Goal: Communication & Community: Answer question/provide support

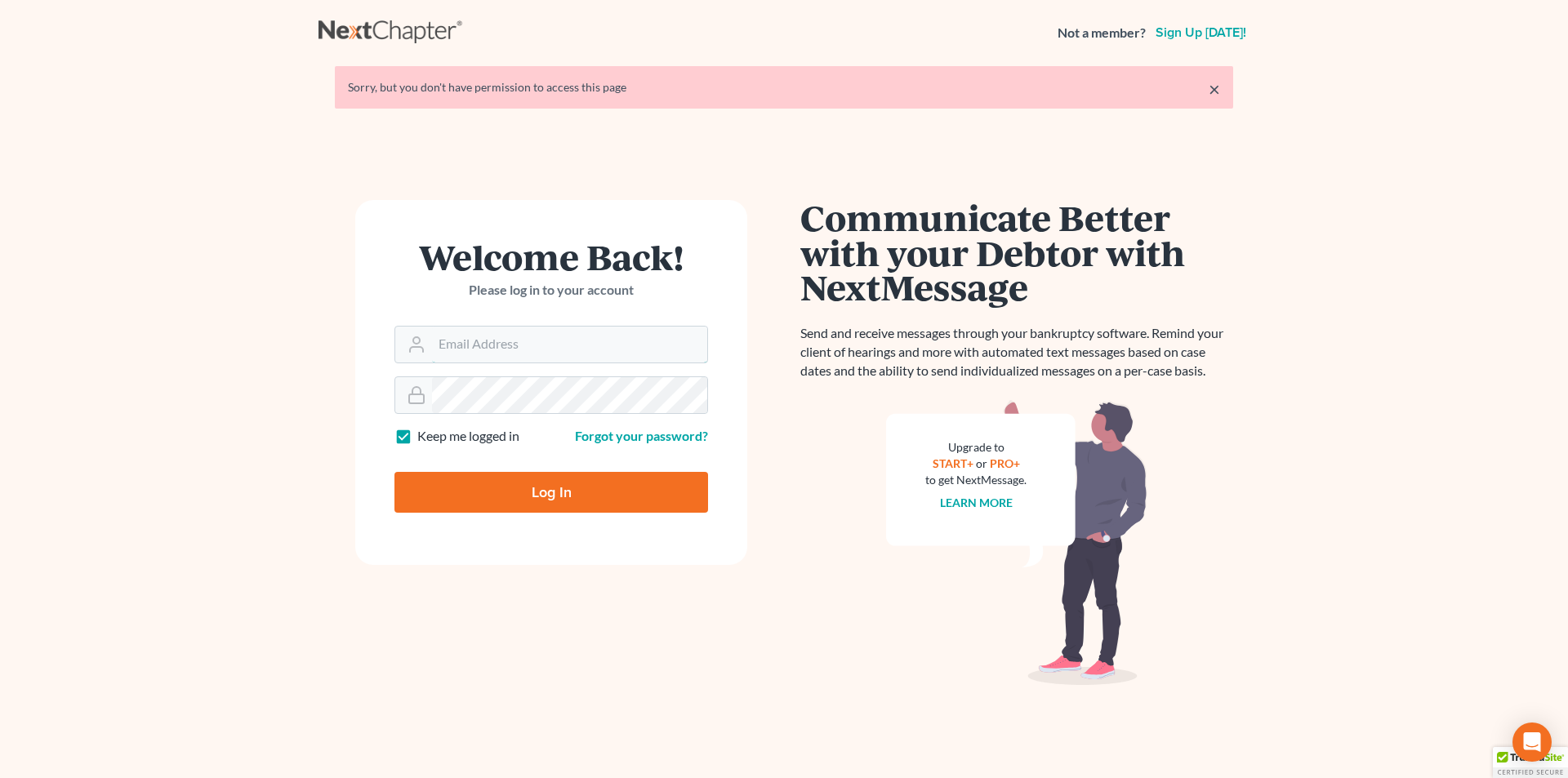
type input "[EMAIL_ADDRESS][DOMAIN_NAME]"
click at [513, 482] on input "Log In" at bounding box center [551, 492] width 314 height 41
type input "Thinking..."
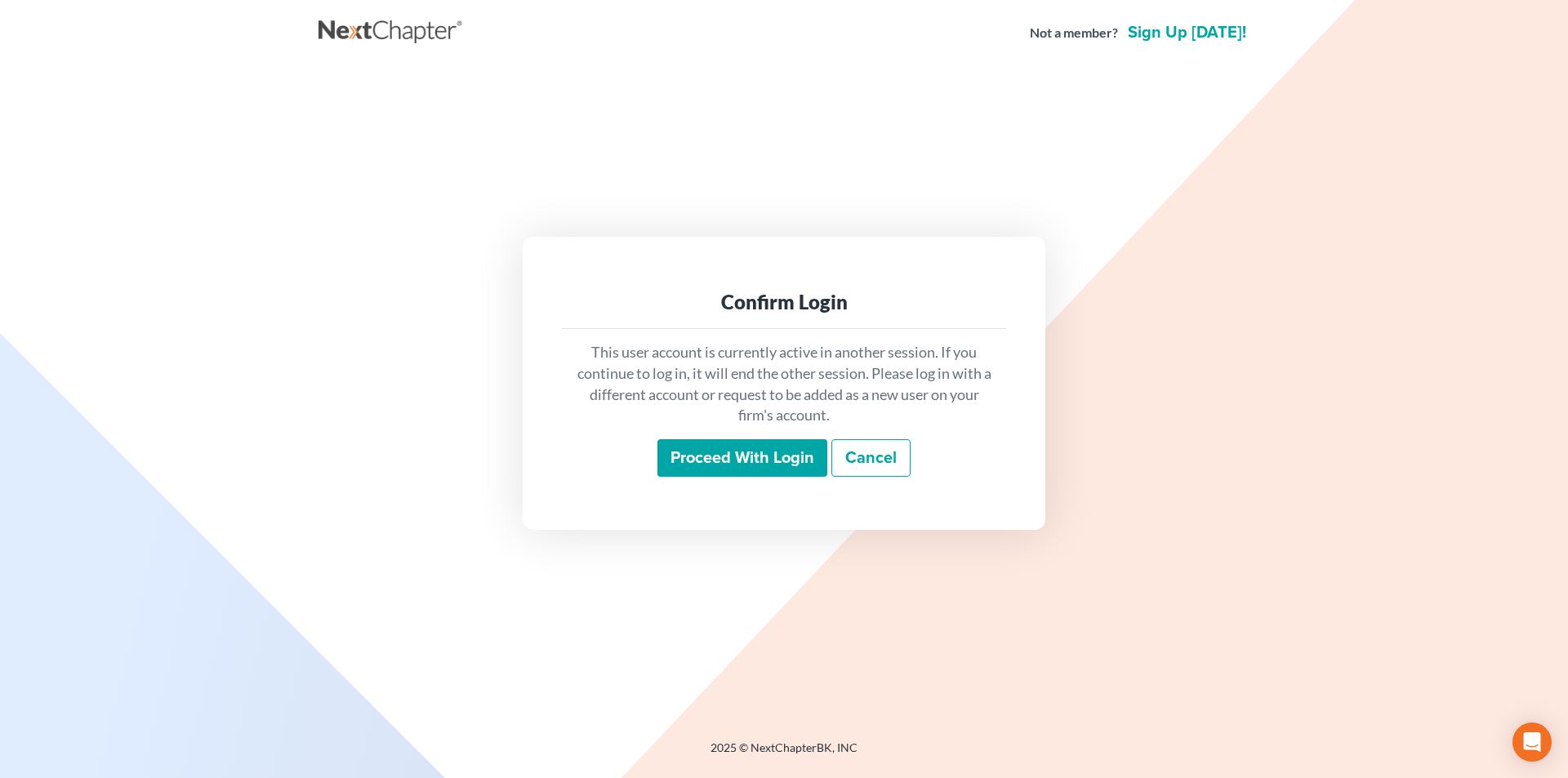
click at [676, 457] on input "Proceed with login" at bounding box center [742, 458] width 170 height 38
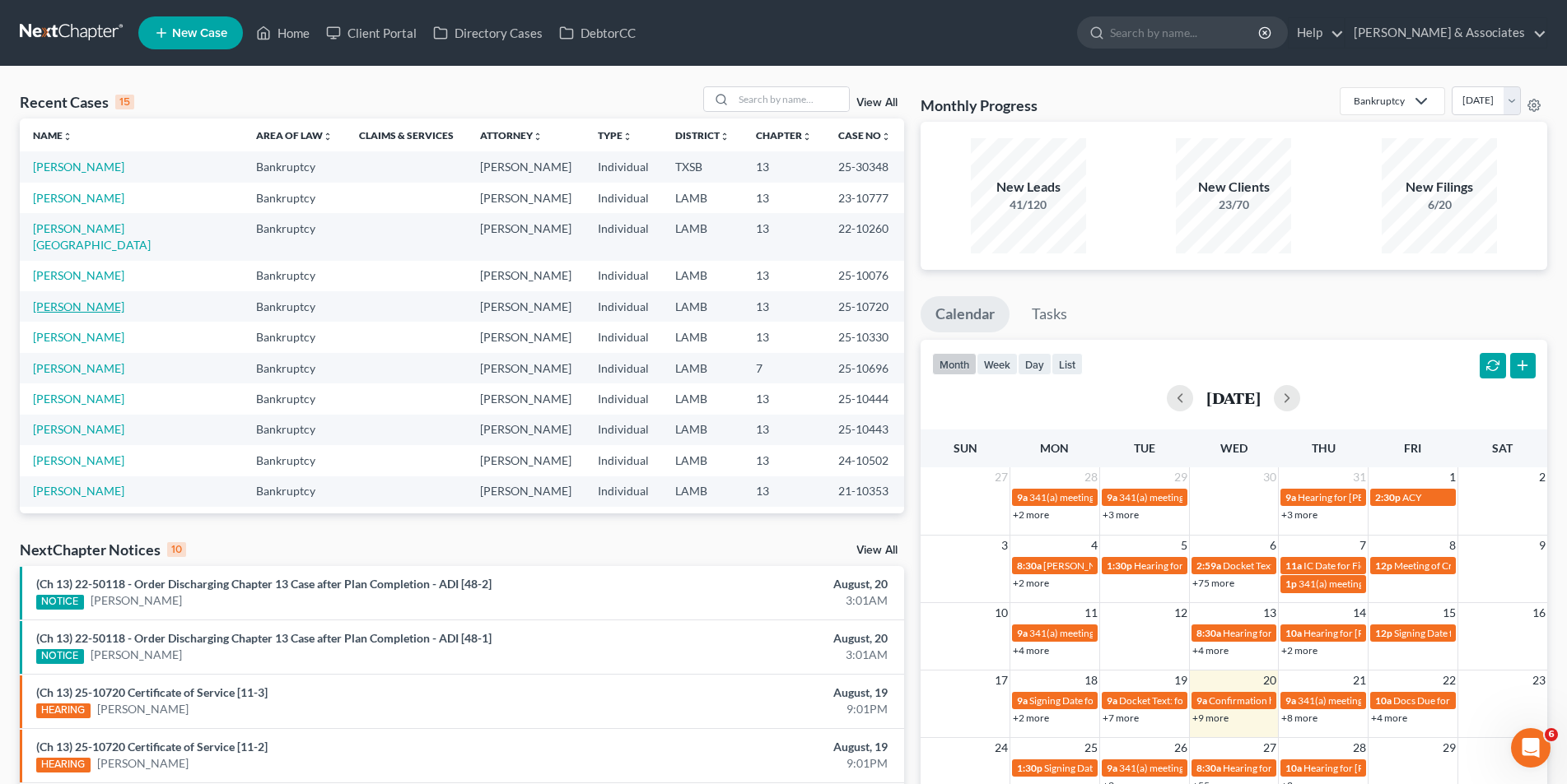
click at [53, 299] on link "[PERSON_NAME]" at bounding box center [78, 306] width 92 height 14
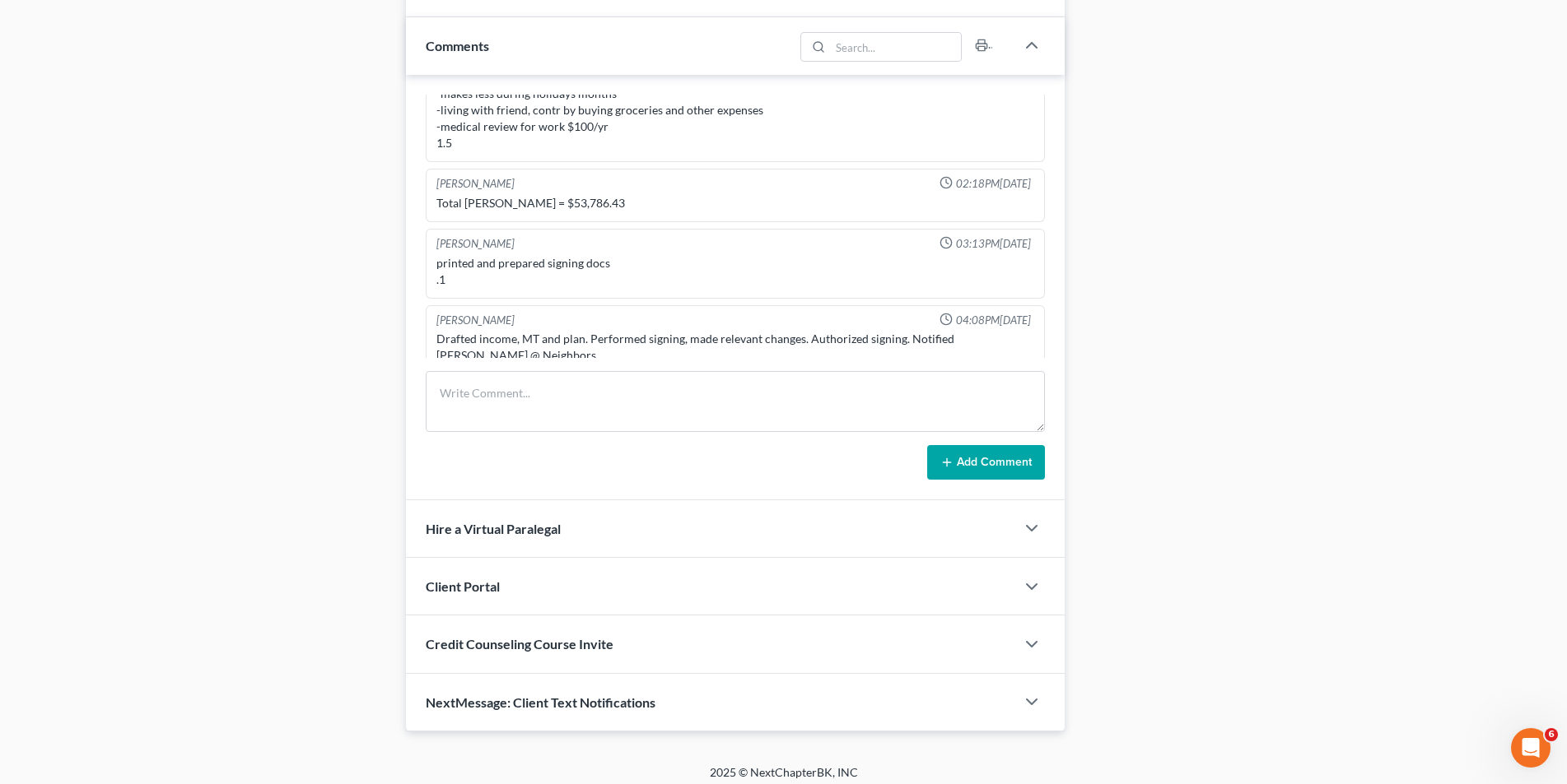
scroll to position [822, 0]
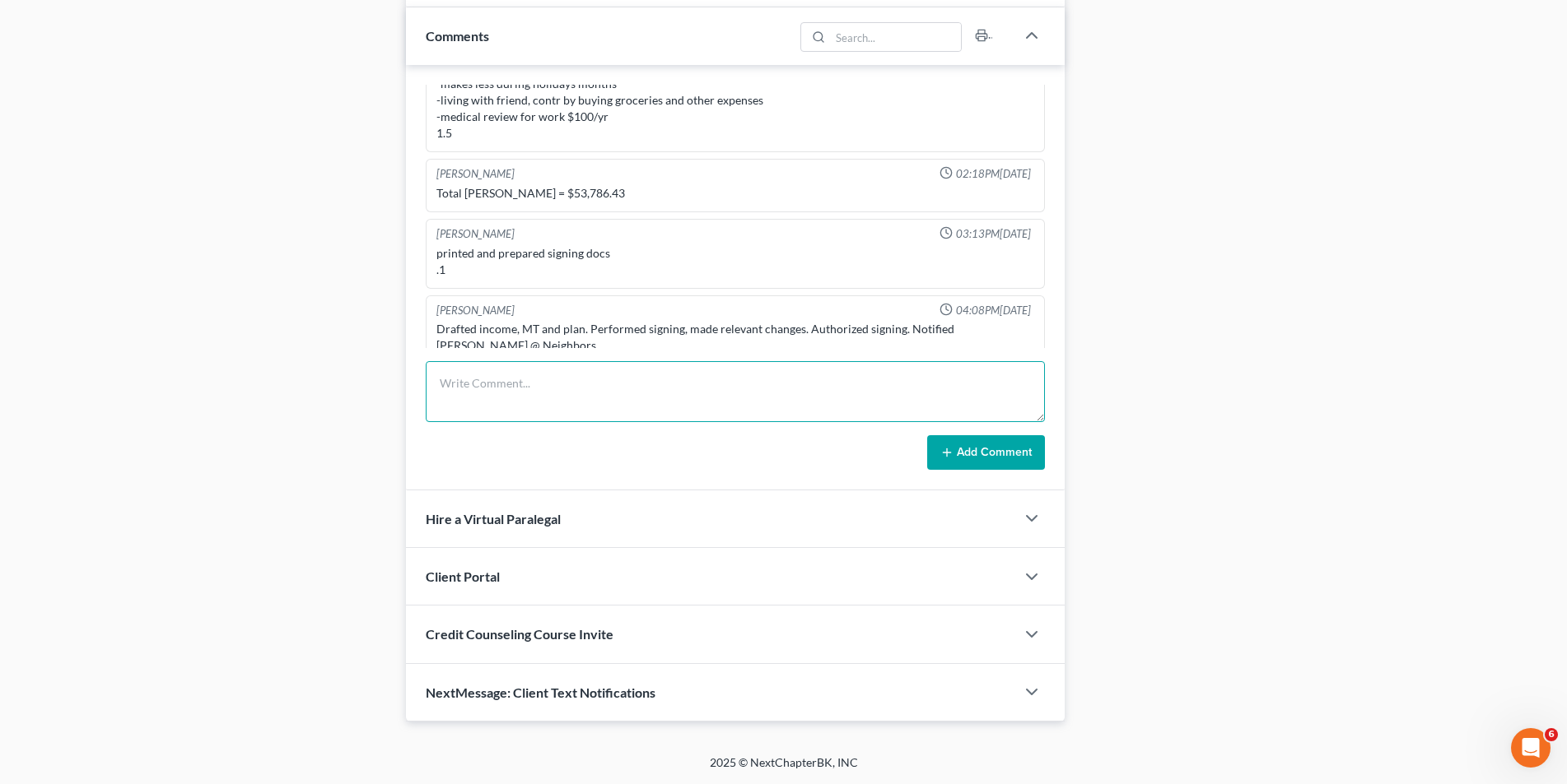
click at [462, 399] on textarea at bounding box center [735, 392] width 619 height 61
click at [785, 383] on textarea "Mtn Extend Stay scheduled for 09/10. Debtor must be present IN [GEOGRAPHIC_DATA]" at bounding box center [735, 392] width 619 height 61
click at [834, 387] on textarea "Mtn Extend Stay scheduled for 09/10. Debtor must be present IN PERSON" at bounding box center [735, 392] width 619 height 61
type textarea "Mtn Extend Stay scheduled for 09/10. Debtor must be present IN PERSON to testif…"
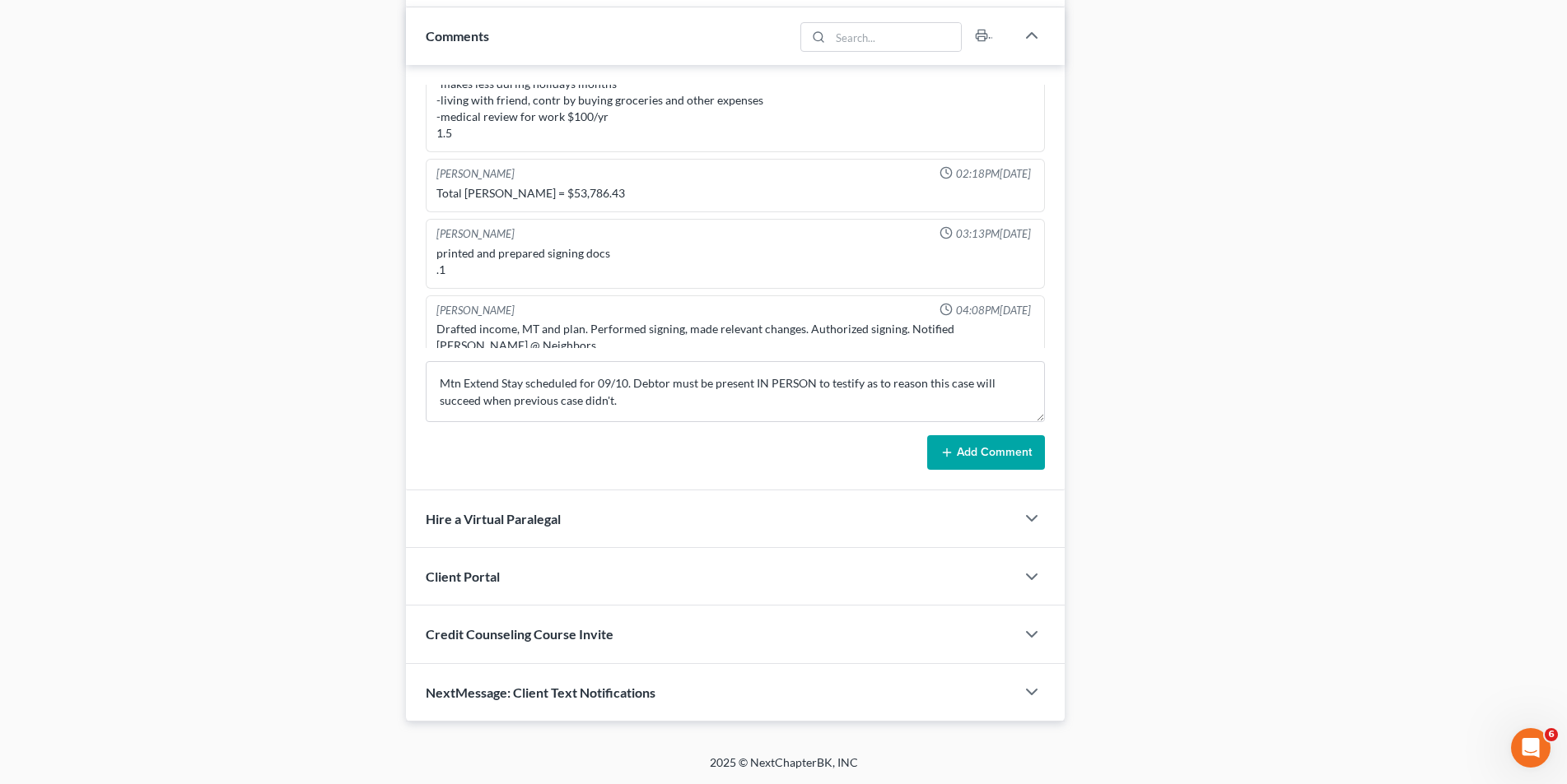
click at [1033, 455] on button "Add Comment" at bounding box center [986, 452] width 118 height 34
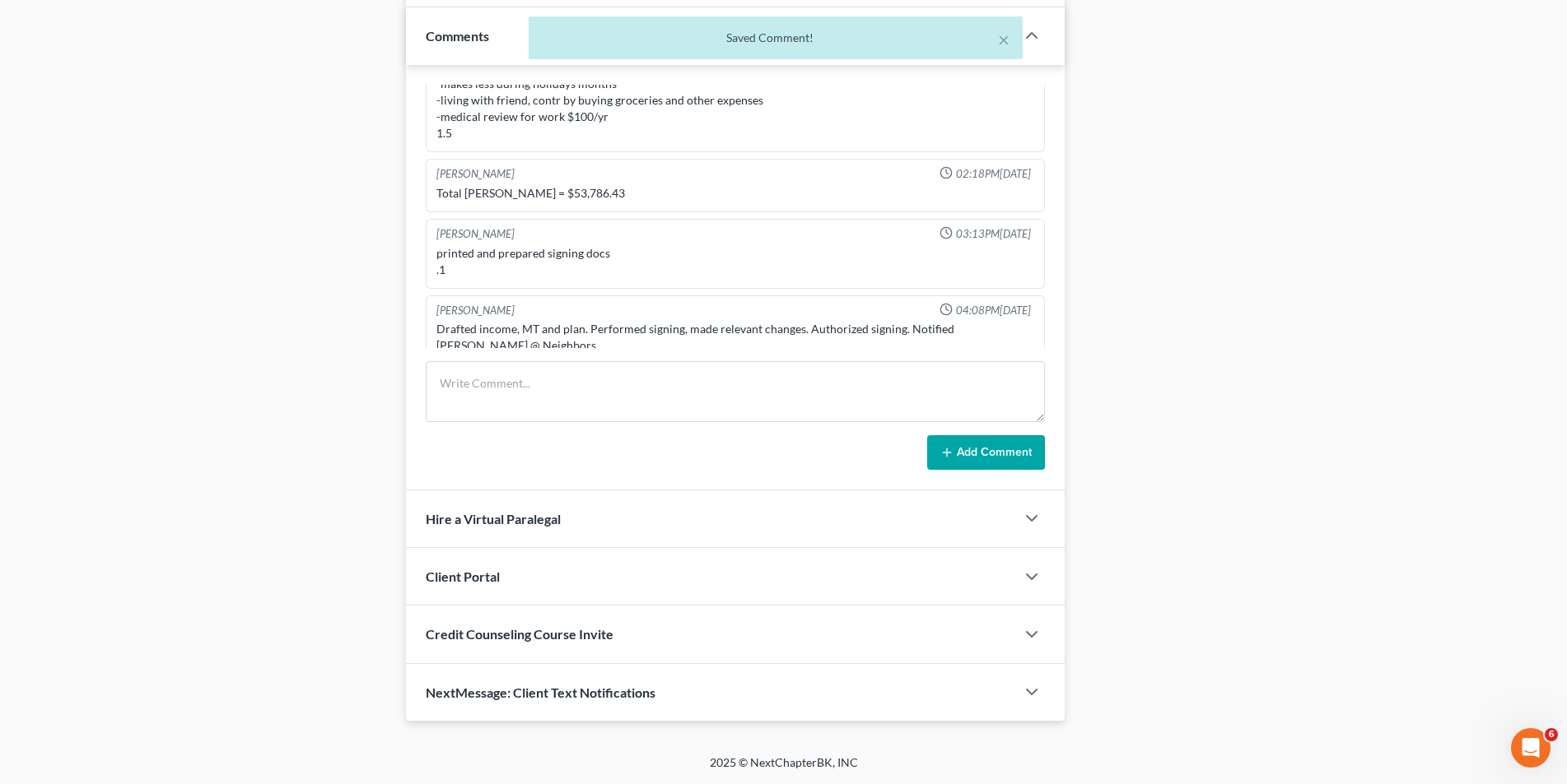
scroll to position [723, 0]
